Goal: Task Accomplishment & Management: Use online tool/utility

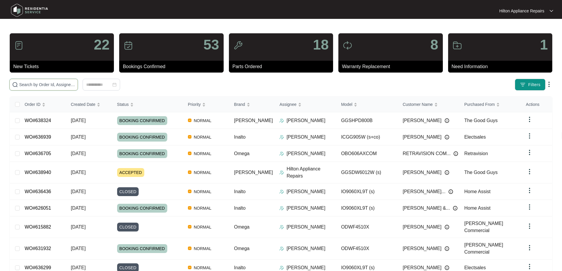
click at [69, 83] on input "text" at bounding box center [47, 84] width 56 height 6
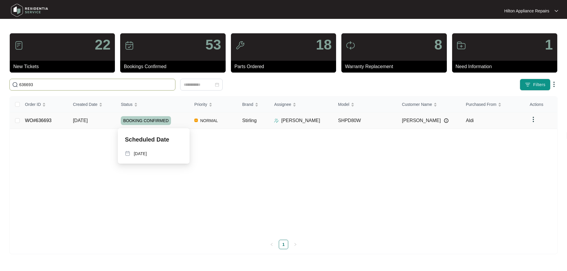
type input "636693"
click at [181, 120] on div "BOOKING CONFIRMED" at bounding box center [155, 120] width 69 height 9
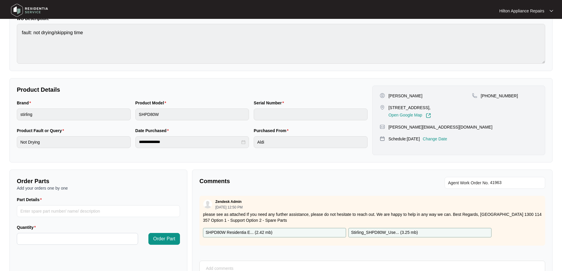
scroll to position [120, 0]
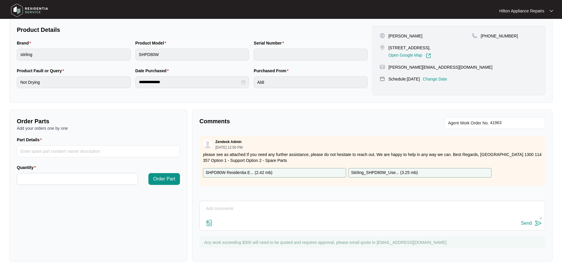
click at [271, 210] on textarea at bounding box center [372, 211] width 339 height 15
paste textarea "[PERSON_NAME] (EAST/NORTH) ([DATE]) - Work Note Need a new drive belt and 45mins"
type textarea "[PERSON_NAME] (EAST/NORTH) ([DATE]) - Work Note Need a new drive belt and 45mins"
click at [207, 225] on img at bounding box center [209, 223] width 7 height 7
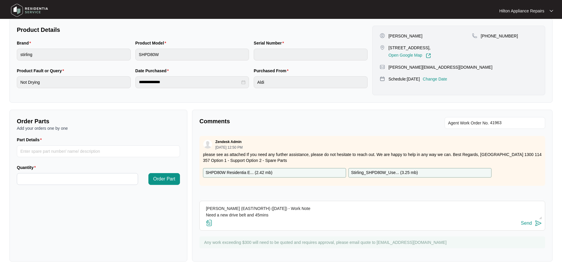
click at [0, 0] on input "file" at bounding box center [0, 0] width 0 height 0
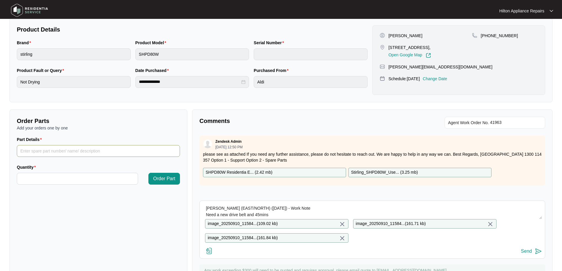
click at [49, 157] on input "Part Details" at bounding box center [98, 151] width 163 height 12
type input "SP13955"
click at [50, 180] on input "Quantity" at bounding box center [77, 178] width 121 height 11
type input "*"
click at [157, 178] on span "Order Part" at bounding box center [164, 178] width 22 height 7
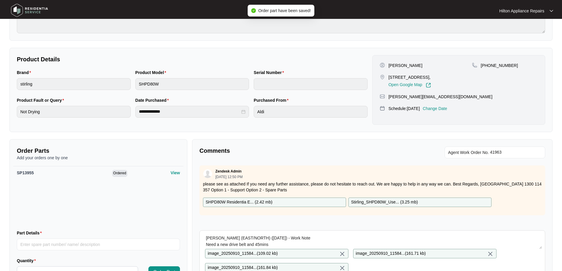
scroll to position [0, 0]
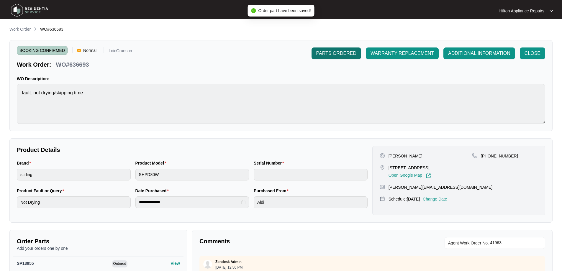
click at [326, 54] on span "PARTS ORDERED" at bounding box center [336, 53] width 40 height 7
